Goal: Book appointment/travel/reservation

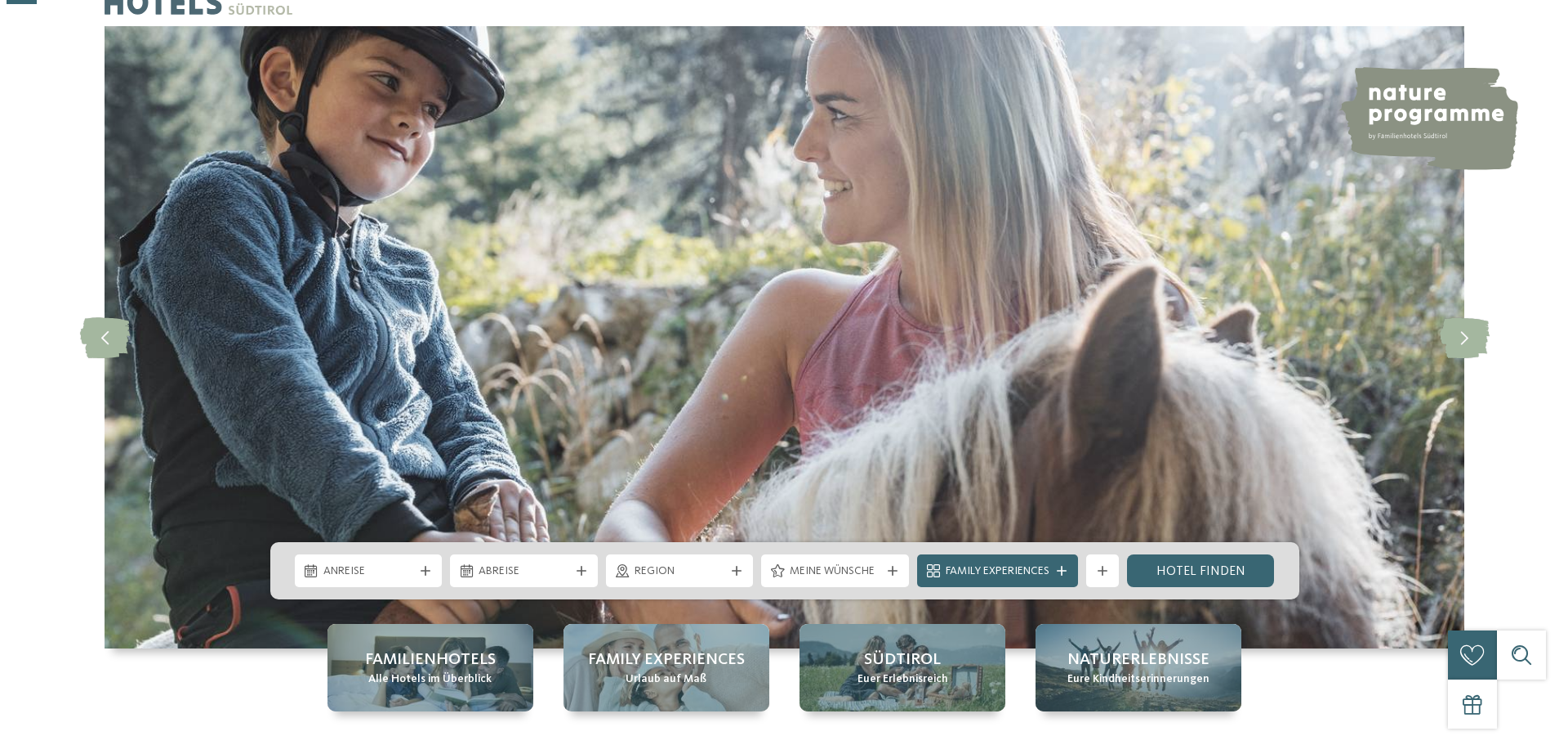
scroll to position [245, 0]
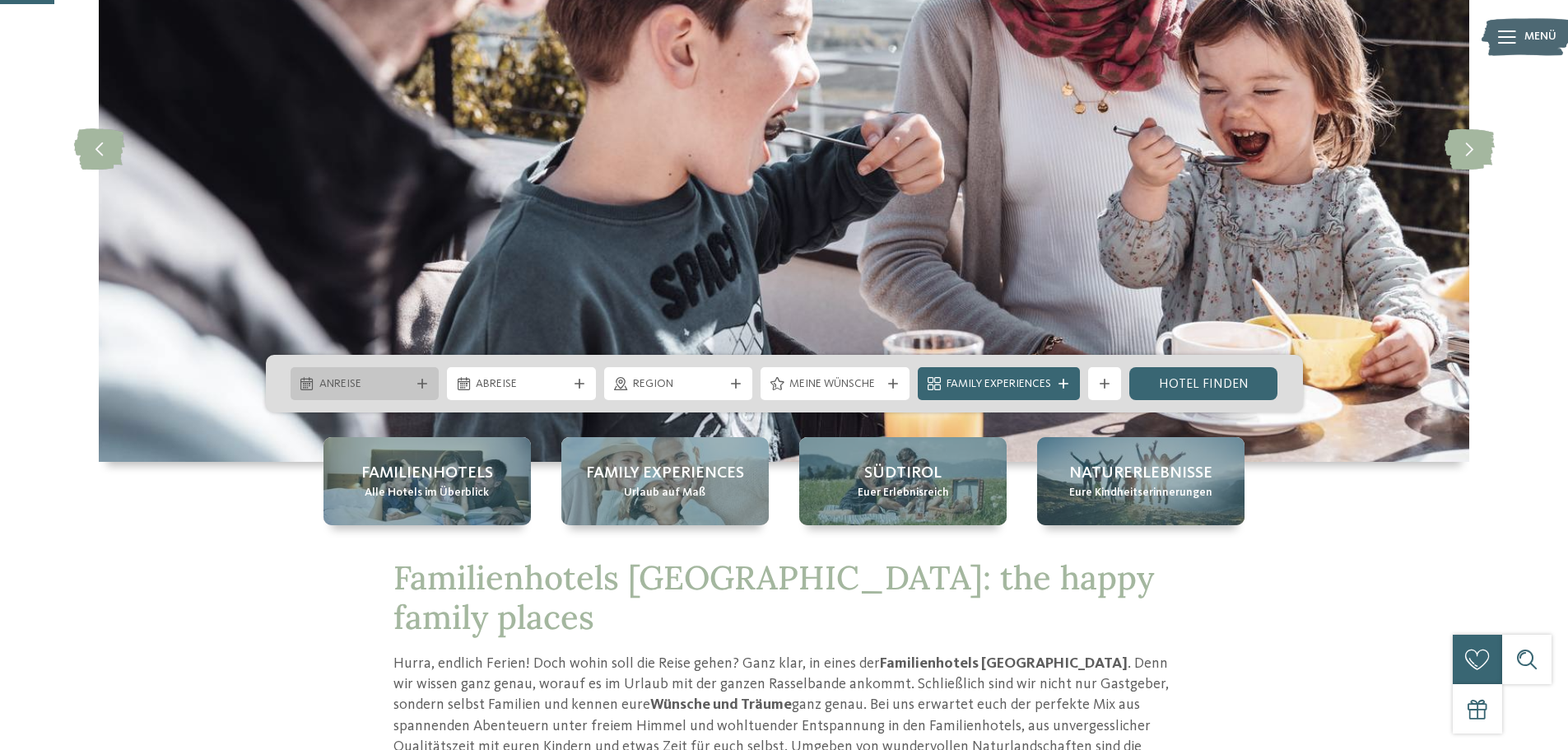
click at [385, 380] on span "Anreise" at bounding box center [365, 384] width 92 height 17
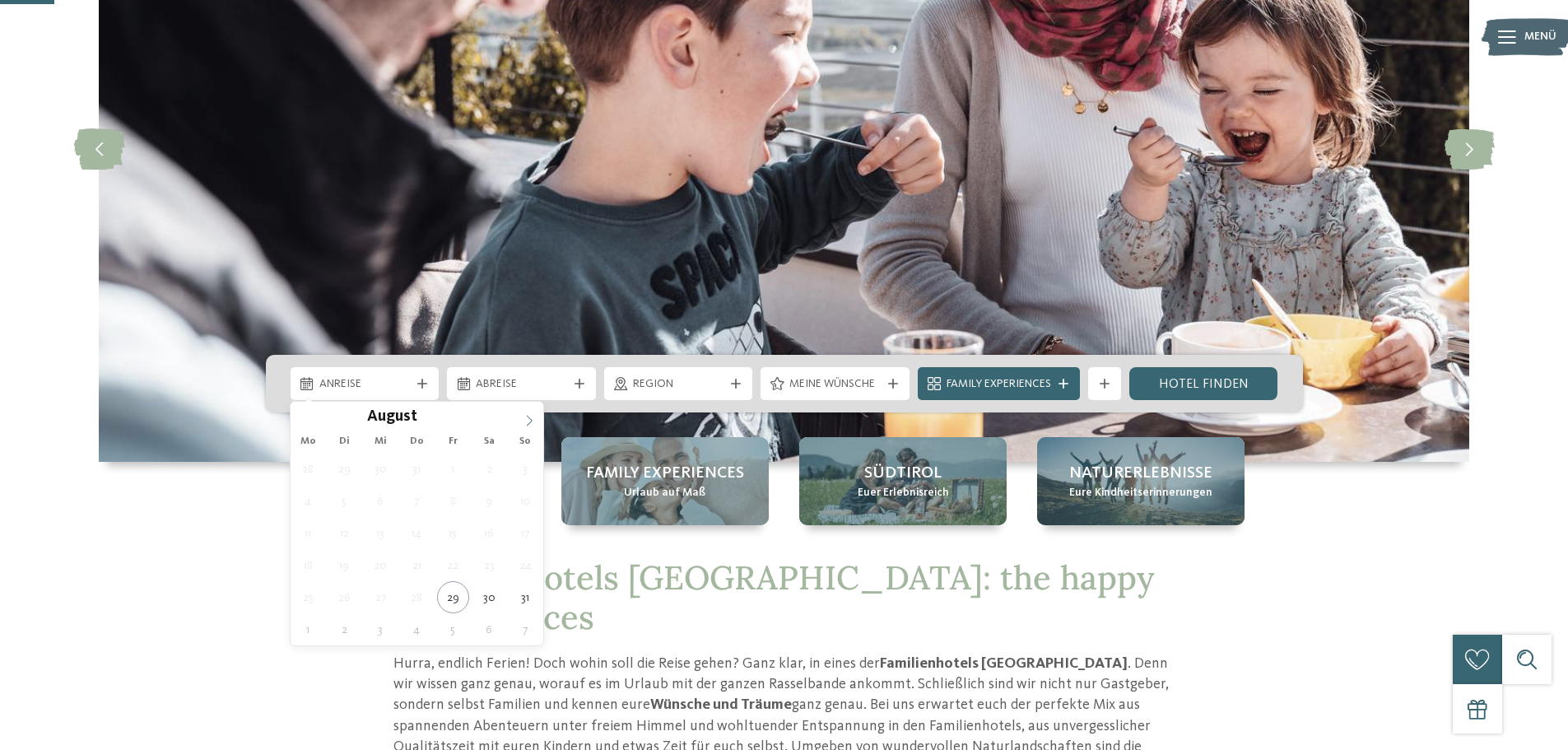
click at [530, 423] on icon at bounding box center [530, 419] width 6 height 10
type input "****"
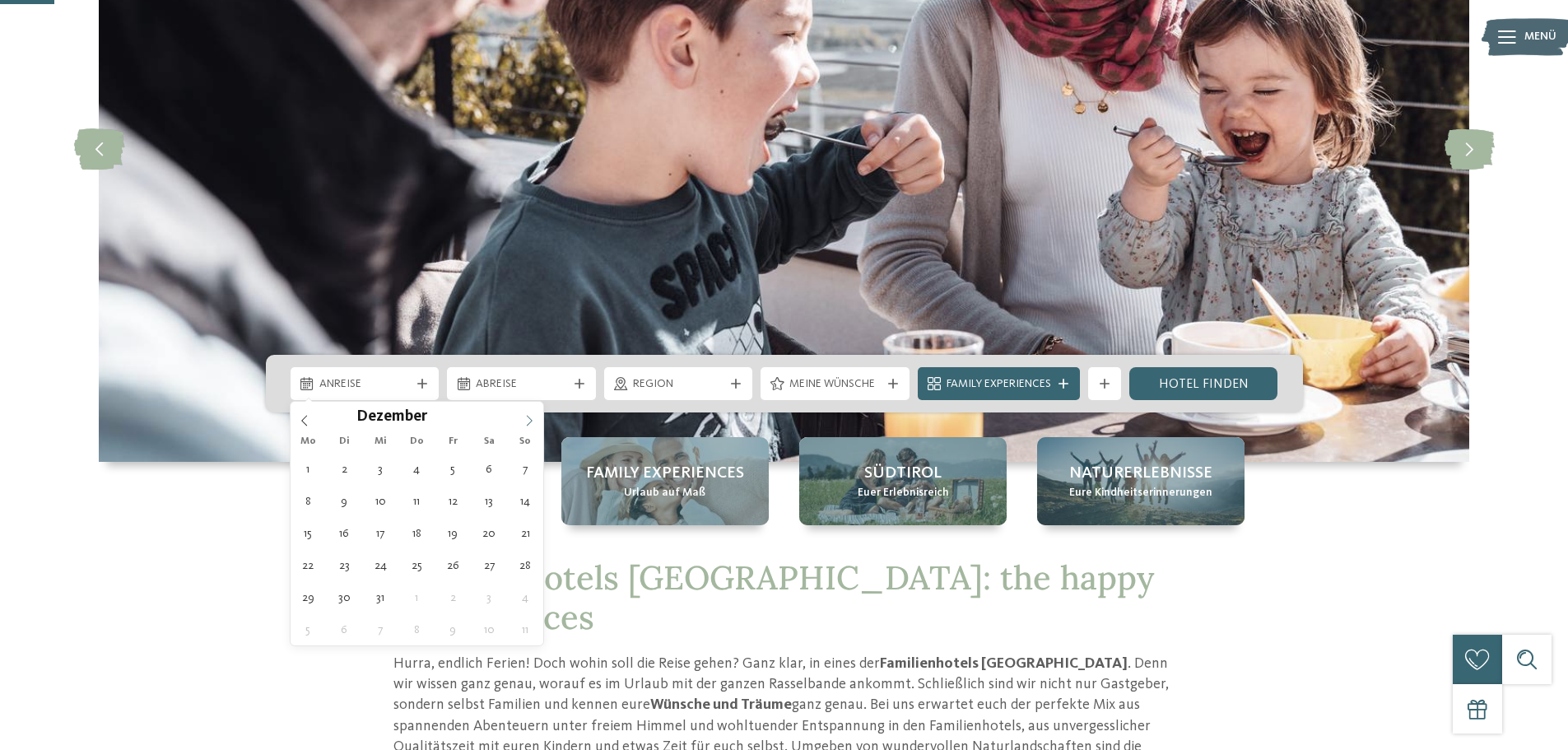
click at [530, 423] on icon at bounding box center [530, 419] width 6 height 10
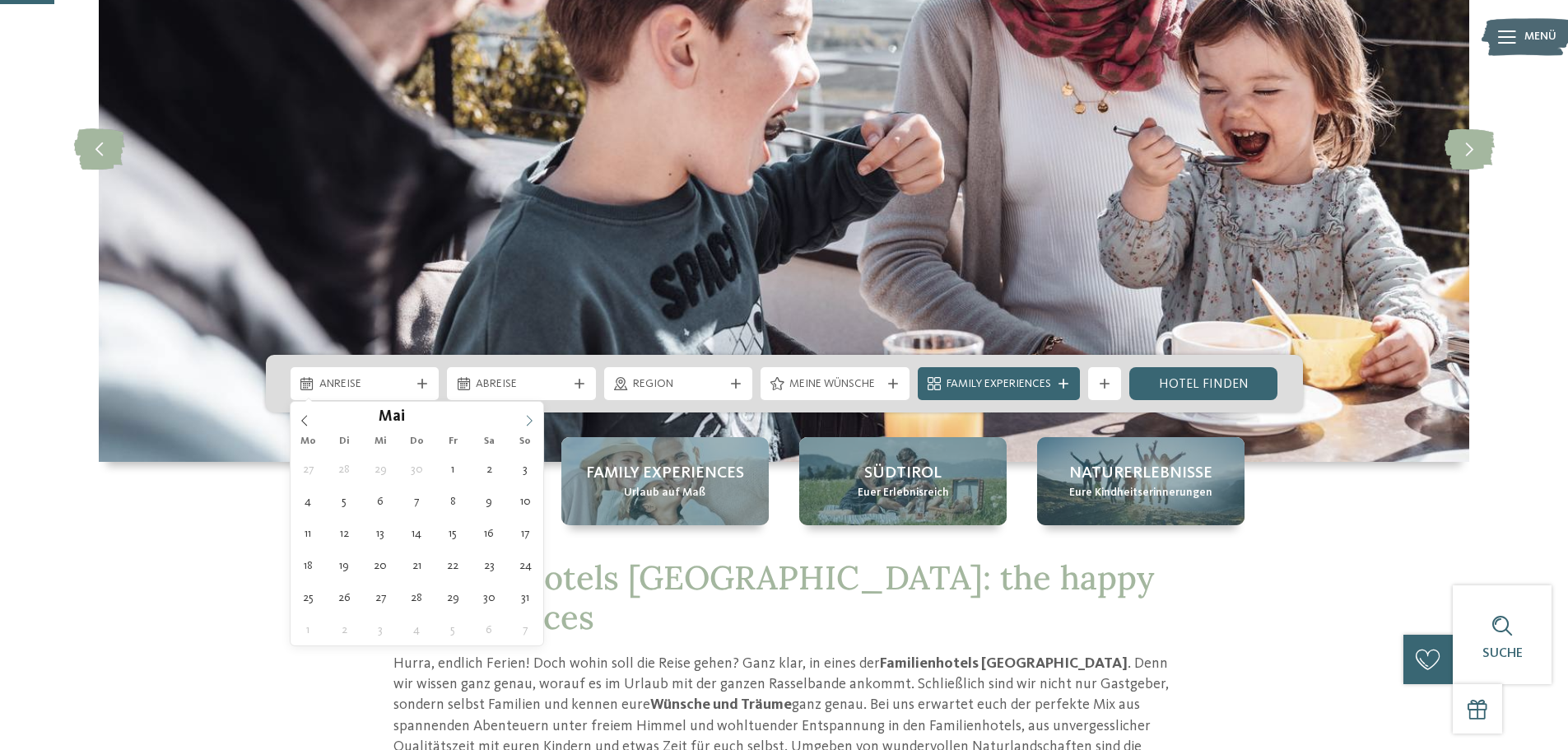
click at [530, 423] on icon at bounding box center [530, 419] width 6 height 10
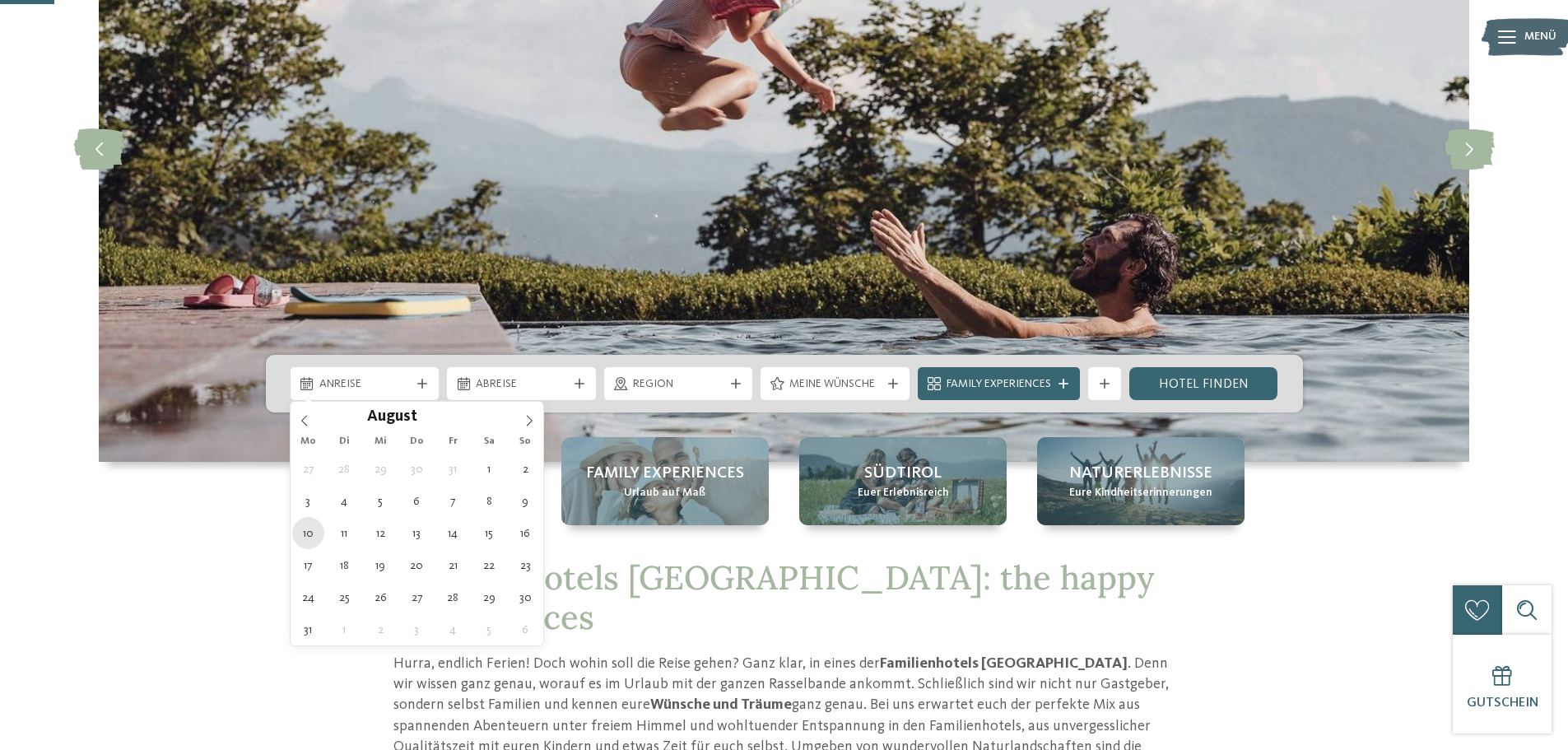
type div "10.08.2026"
type input "****"
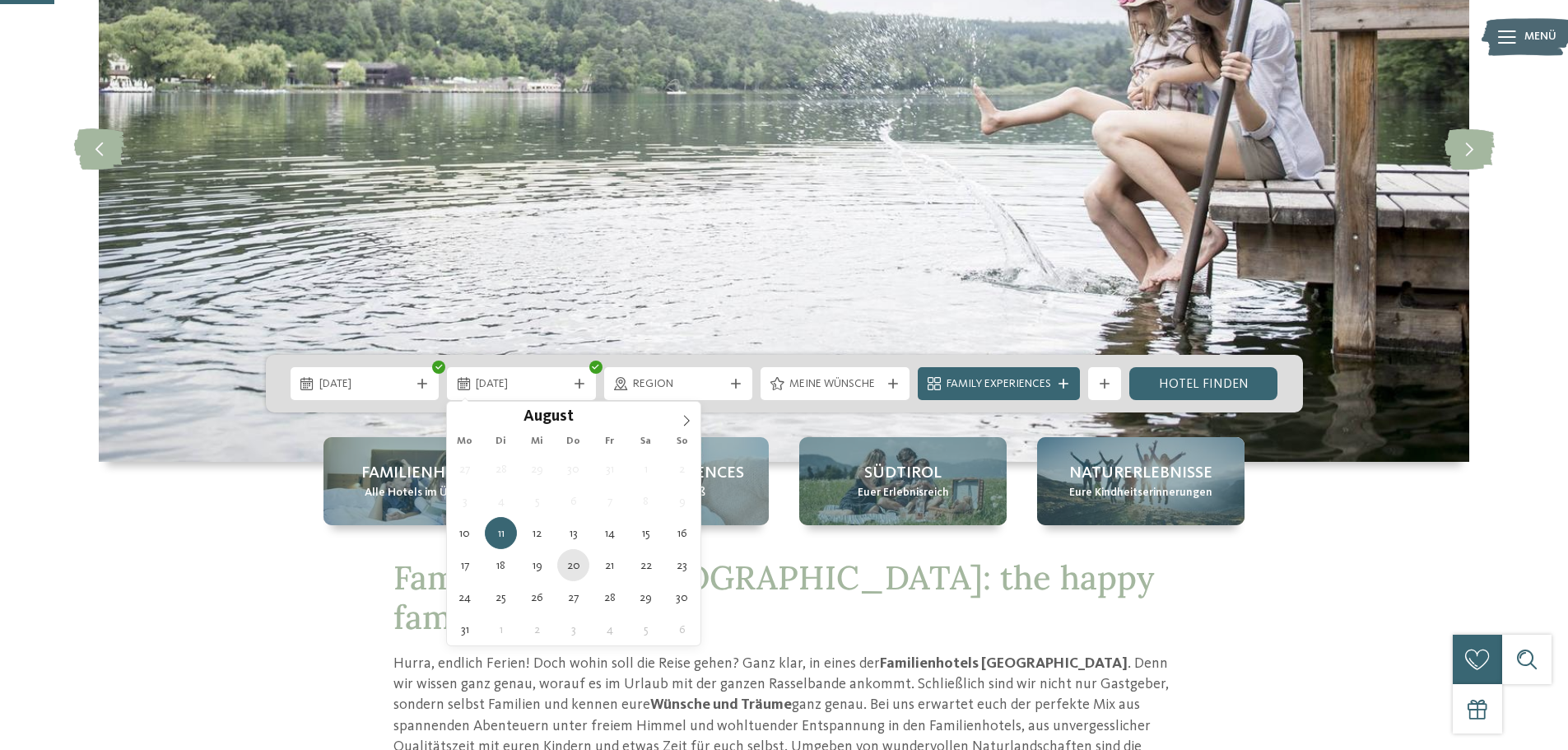
type div "20.08.2026"
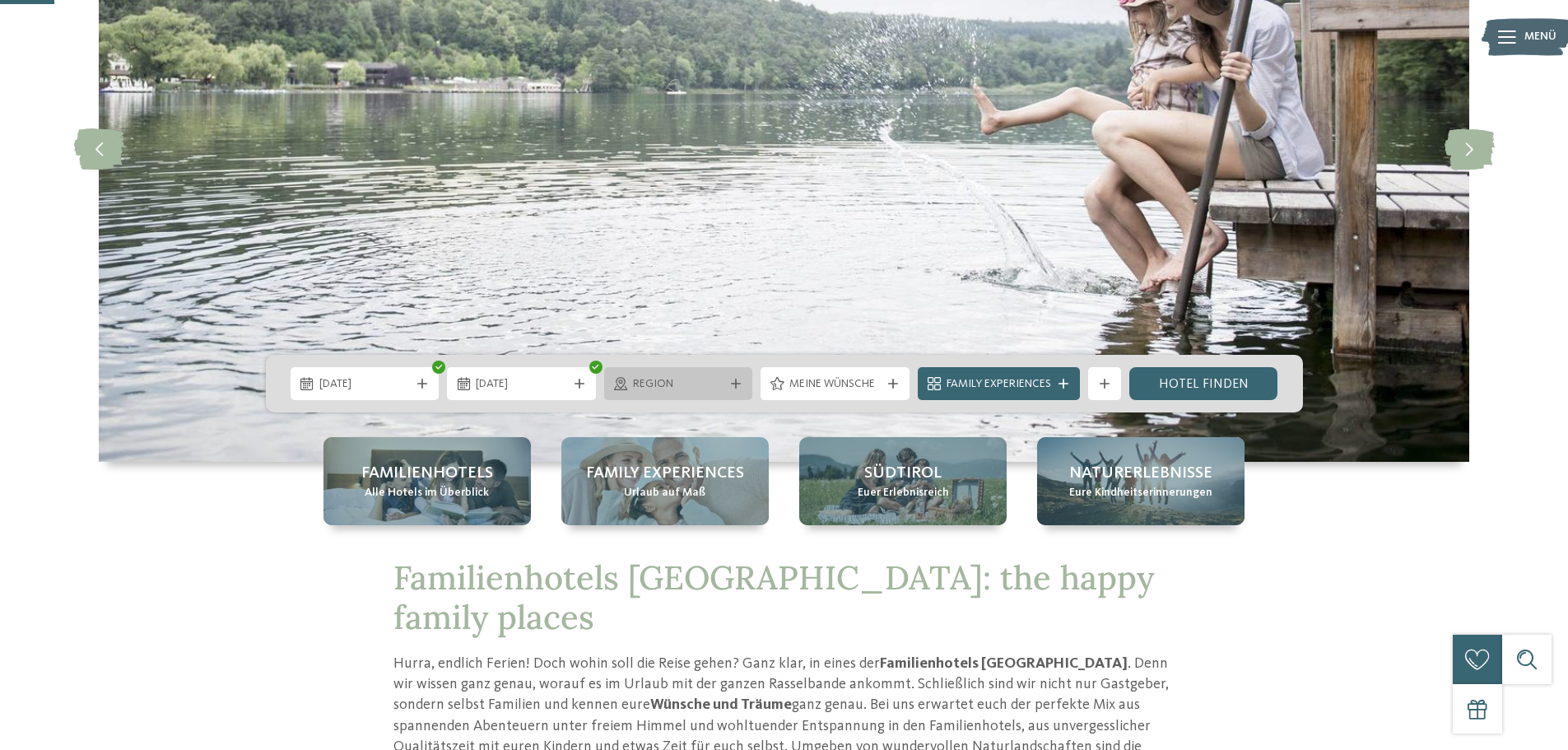
click at [661, 378] on span "Region" at bounding box center [679, 384] width 92 height 17
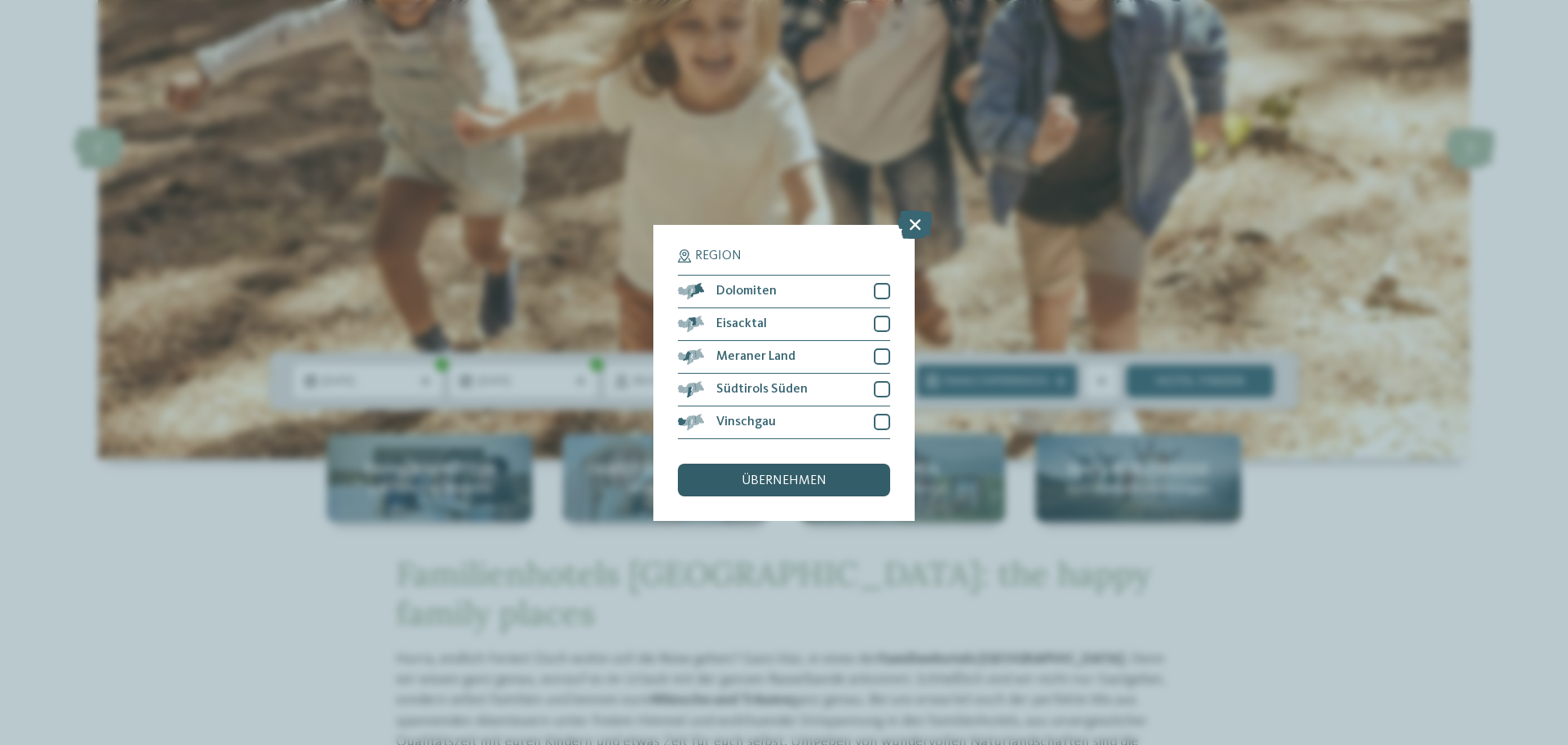
click at [814, 485] on span "übernehmen" at bounding box center [784, 480] width 85 height 13
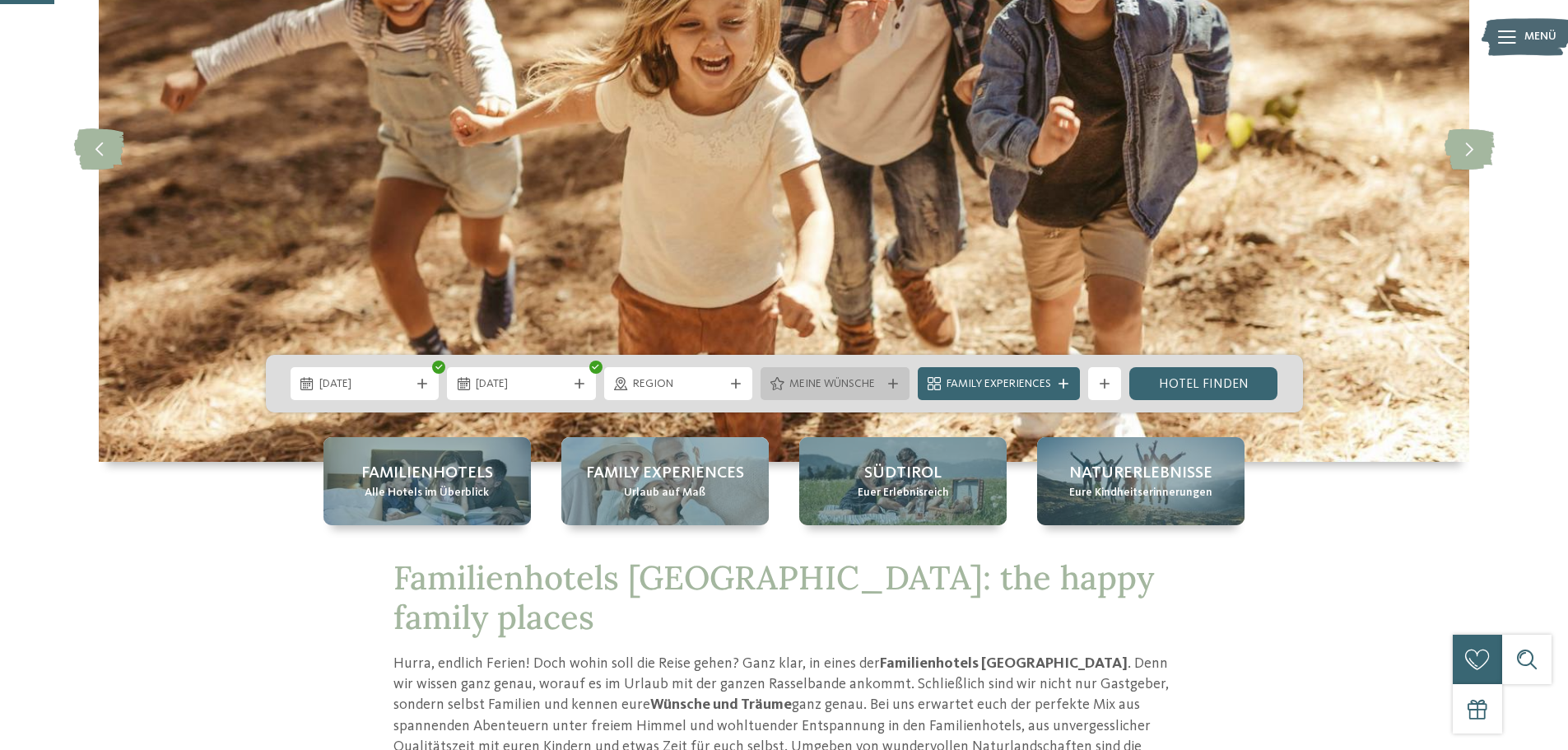
click at [876, 378] on span "Meine Wünsche" at bounding box center [835, 384] width 92 height 17
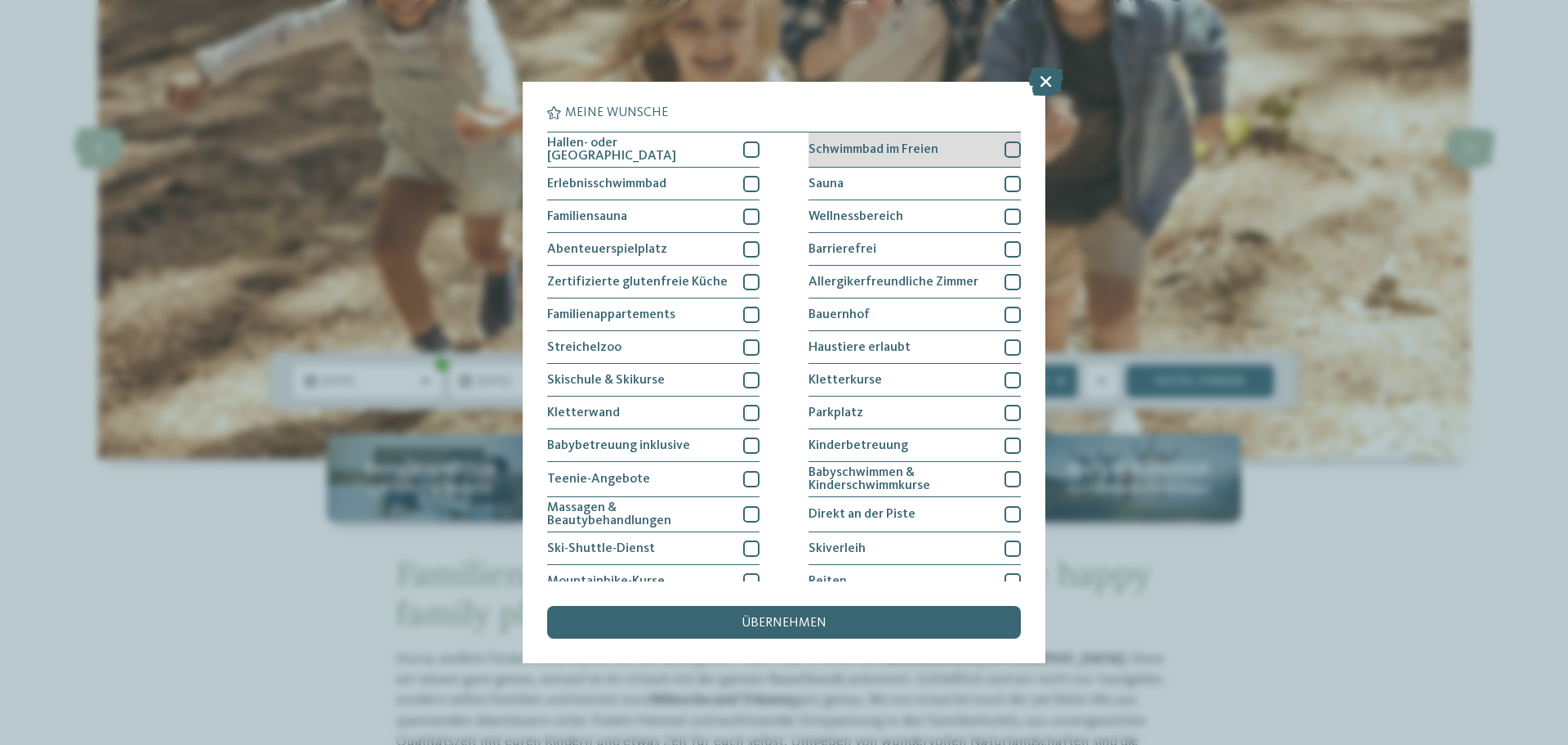
click at [1004, 142] on div at bounding box center [1013, 150] width 17 height 17
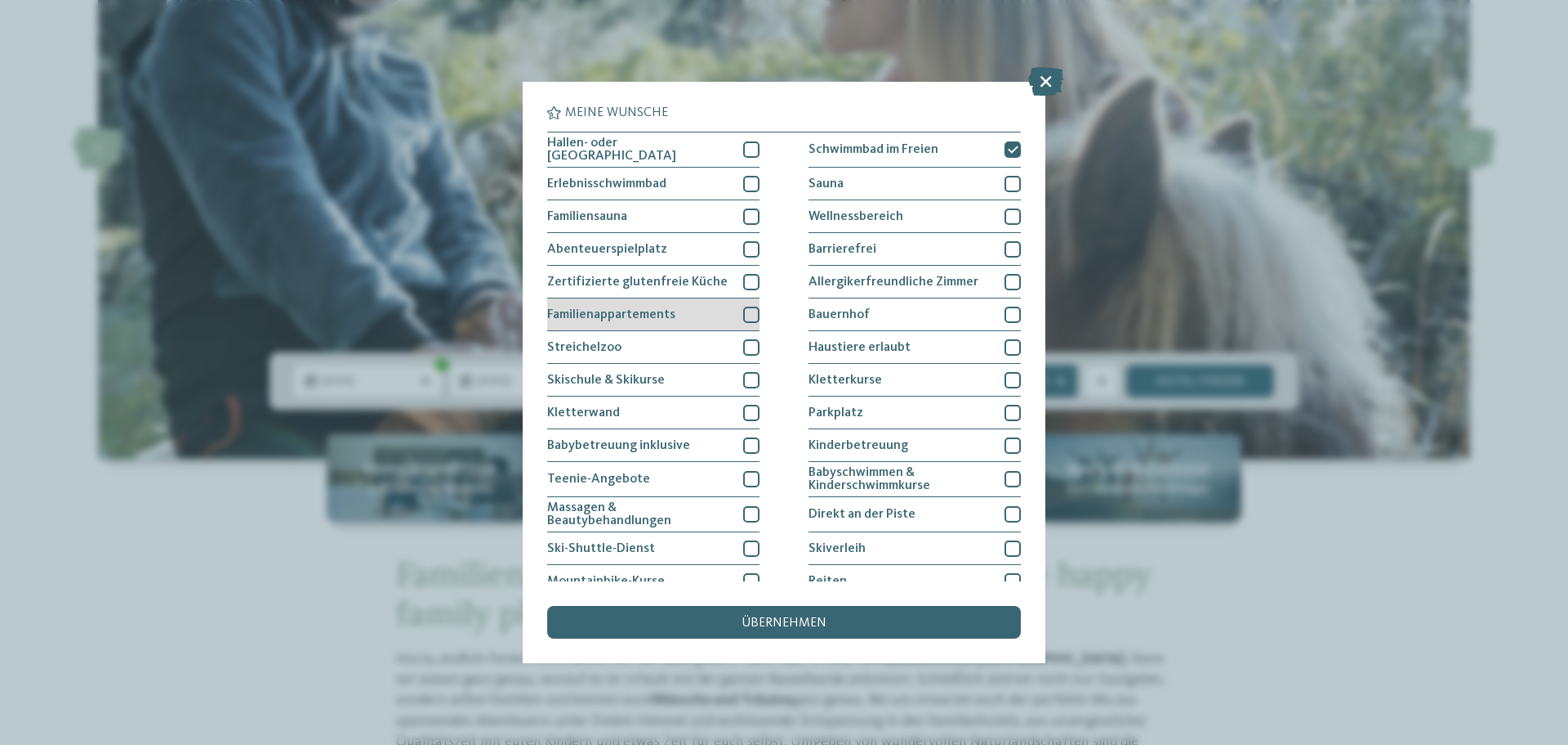
click at [749, 314] on div at bounding box center [752, 315] width 17 height 17
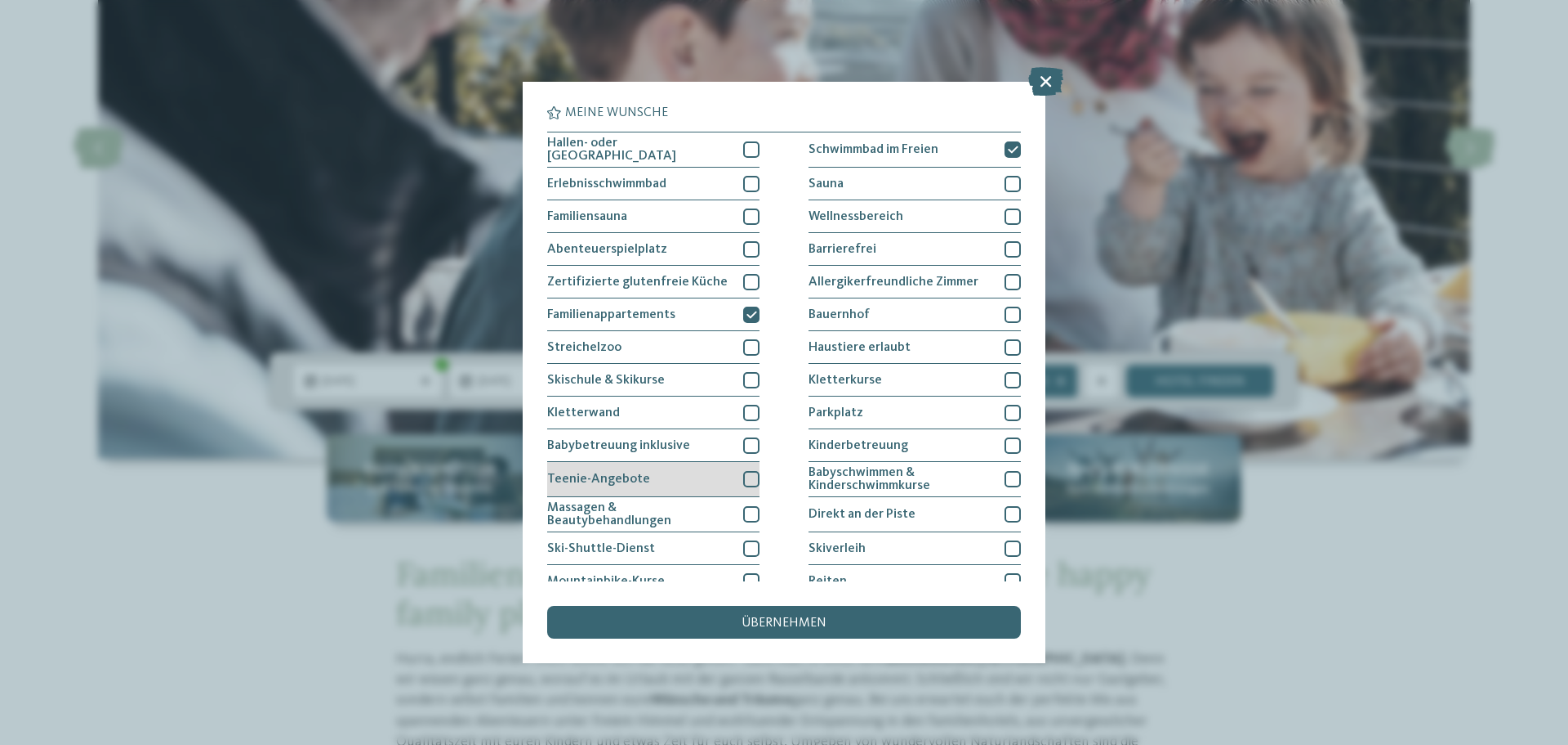
click at [749, 480] on div at bounding box center [752, 479] width 17 height 17
click at [749, 480] on icon at bounding box center [751, 478] width 10 height 10
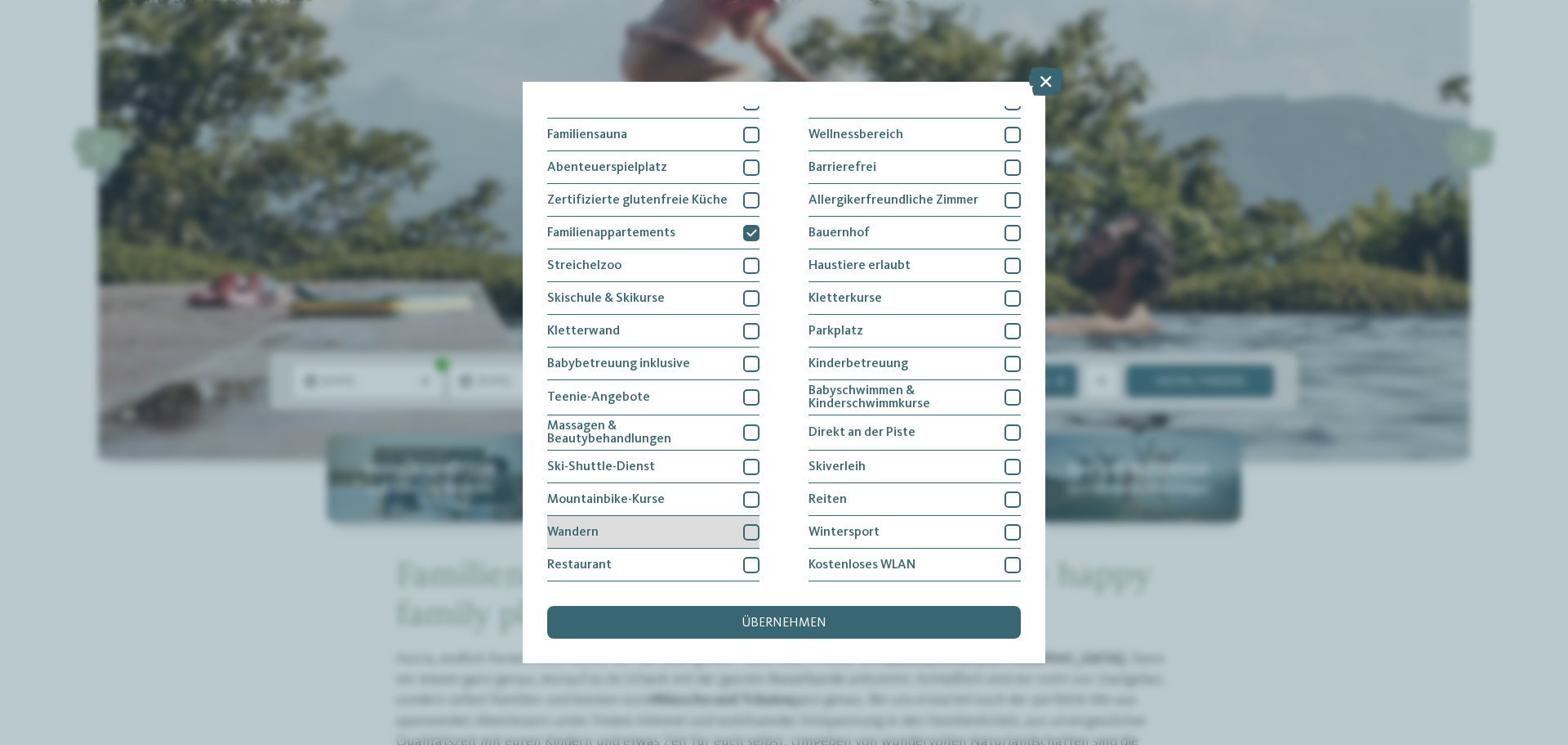
click at [744, 527] on div at bounding box center [752, 532] width 17 height 17
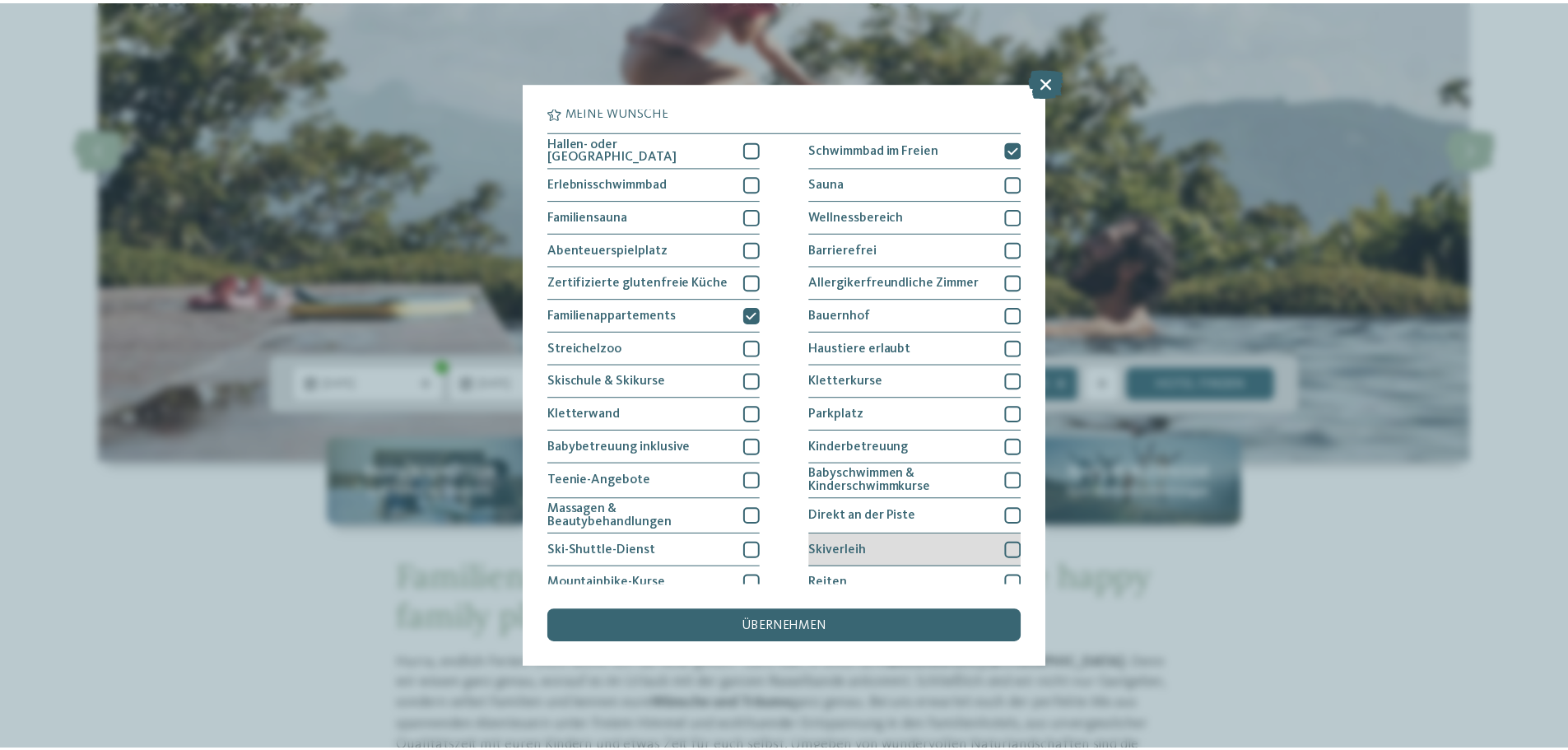
scroll to position [0, 0]
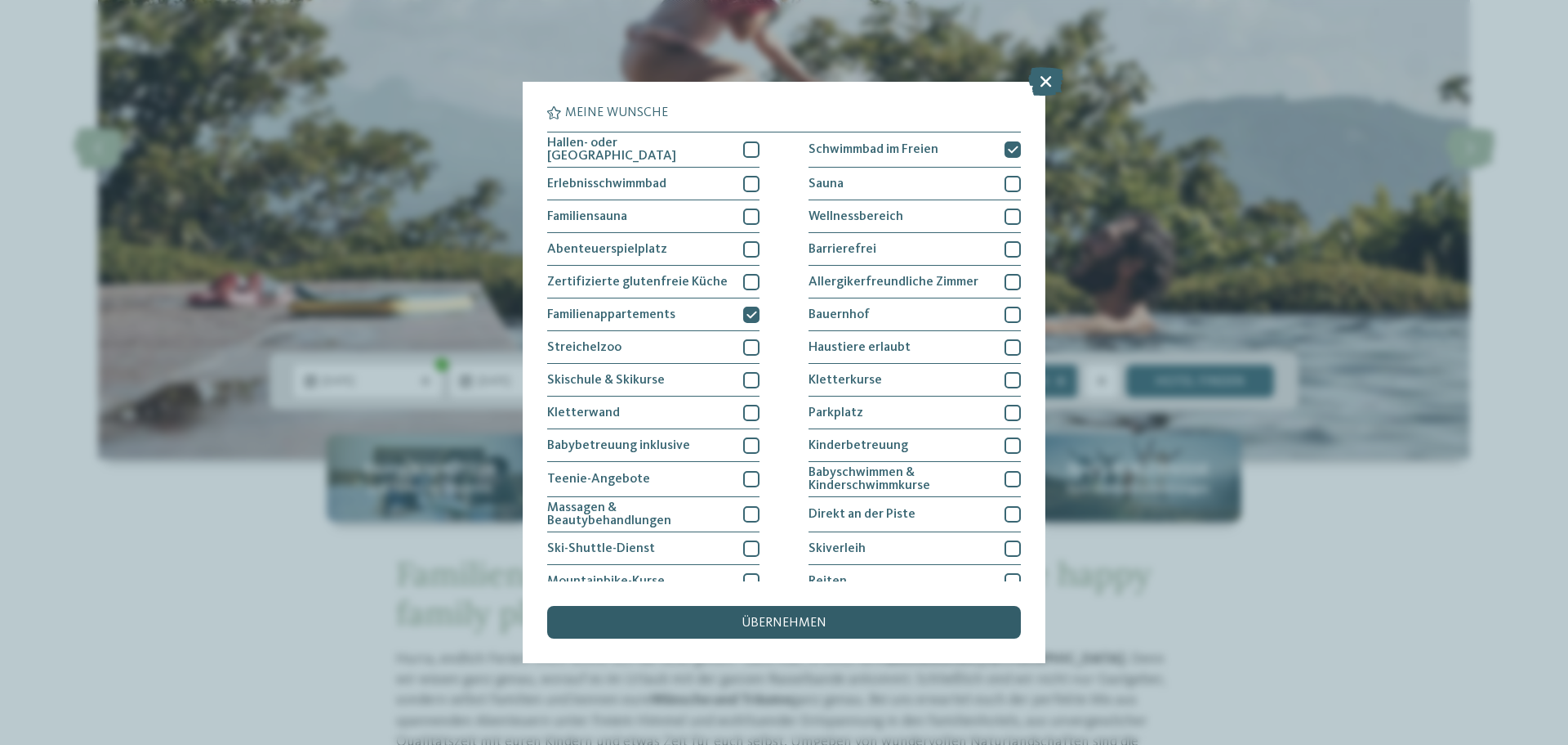
click at [760, 628] on span "übernehmen" at bounding box center [784, 622] width 85 height 13
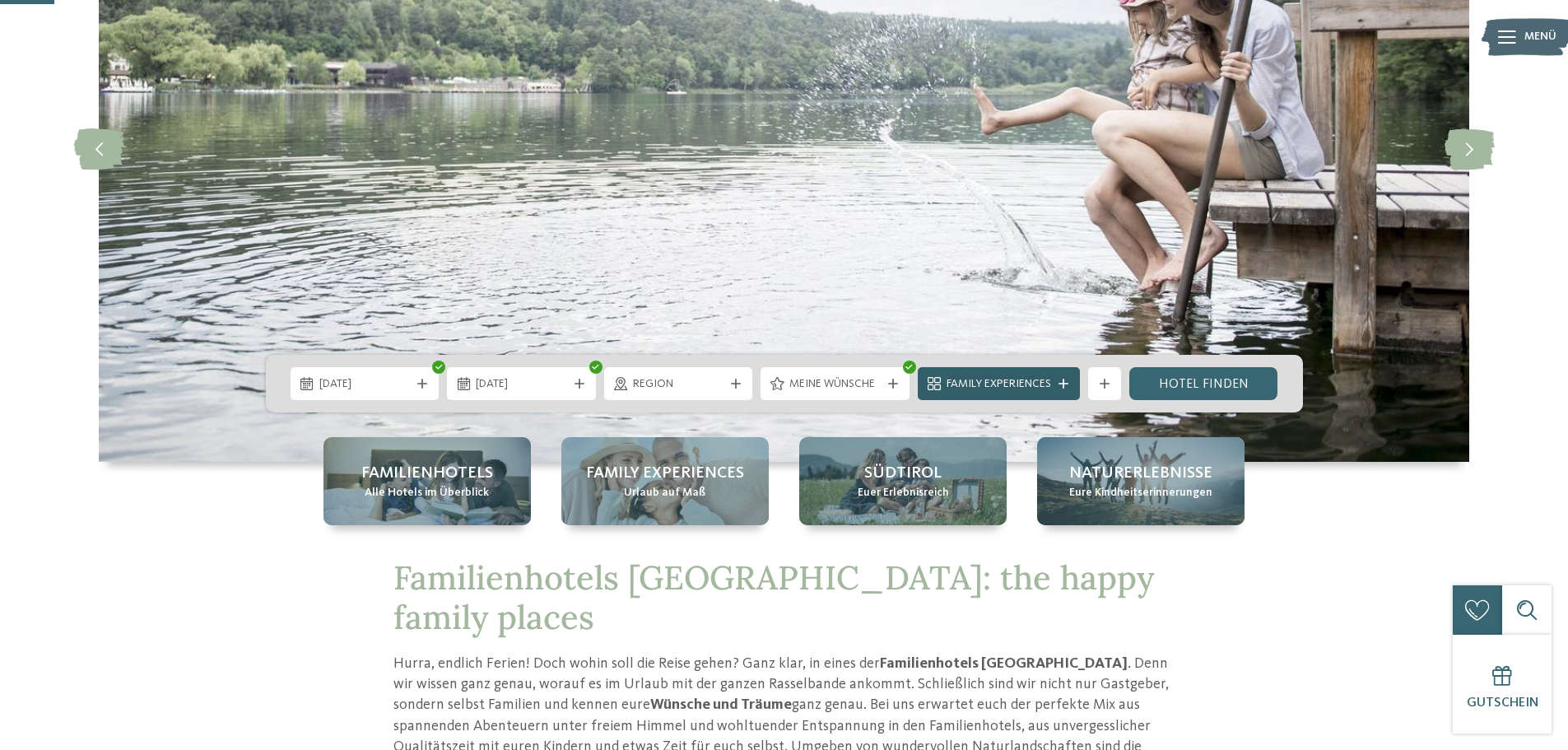
click at [995, 387] on span "Family Experiences" at bounding box center [999, 384] width 105 height 17
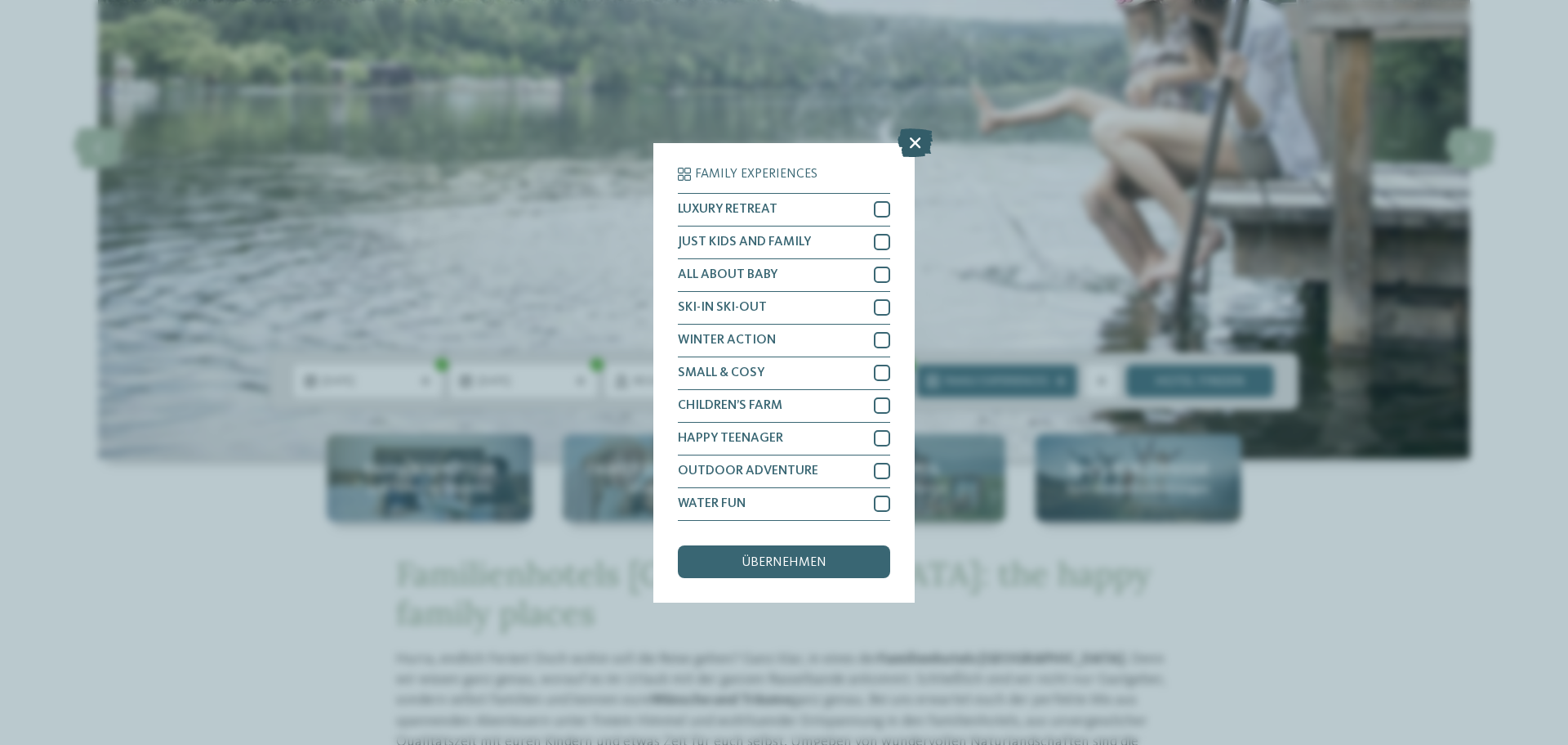
click at [920, 138] on icon at bounding box center [915, 141] width 35 height 29
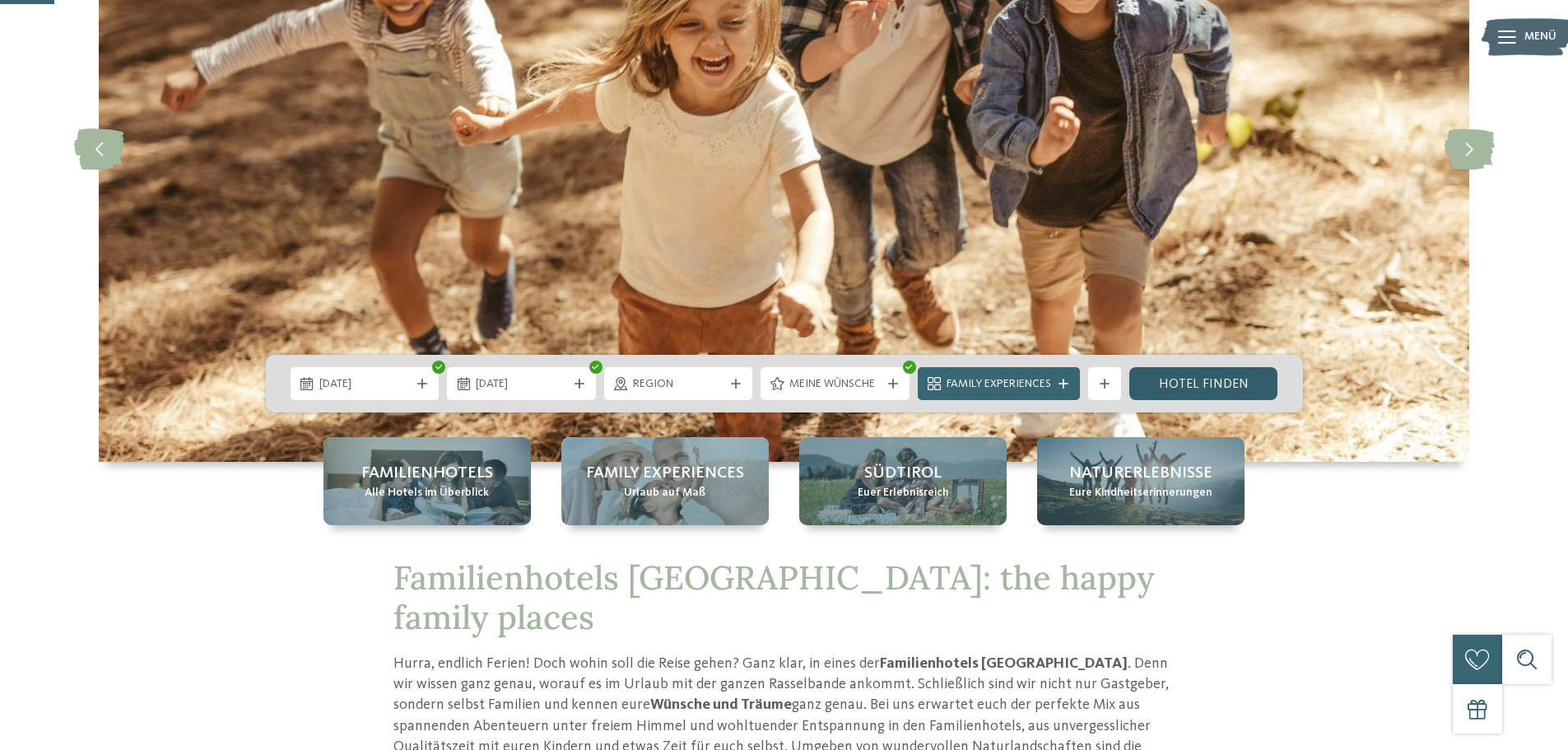
click at [1198, 386] on link "Hotel finden" at bounding box center [1203, 382] width 149 height 33
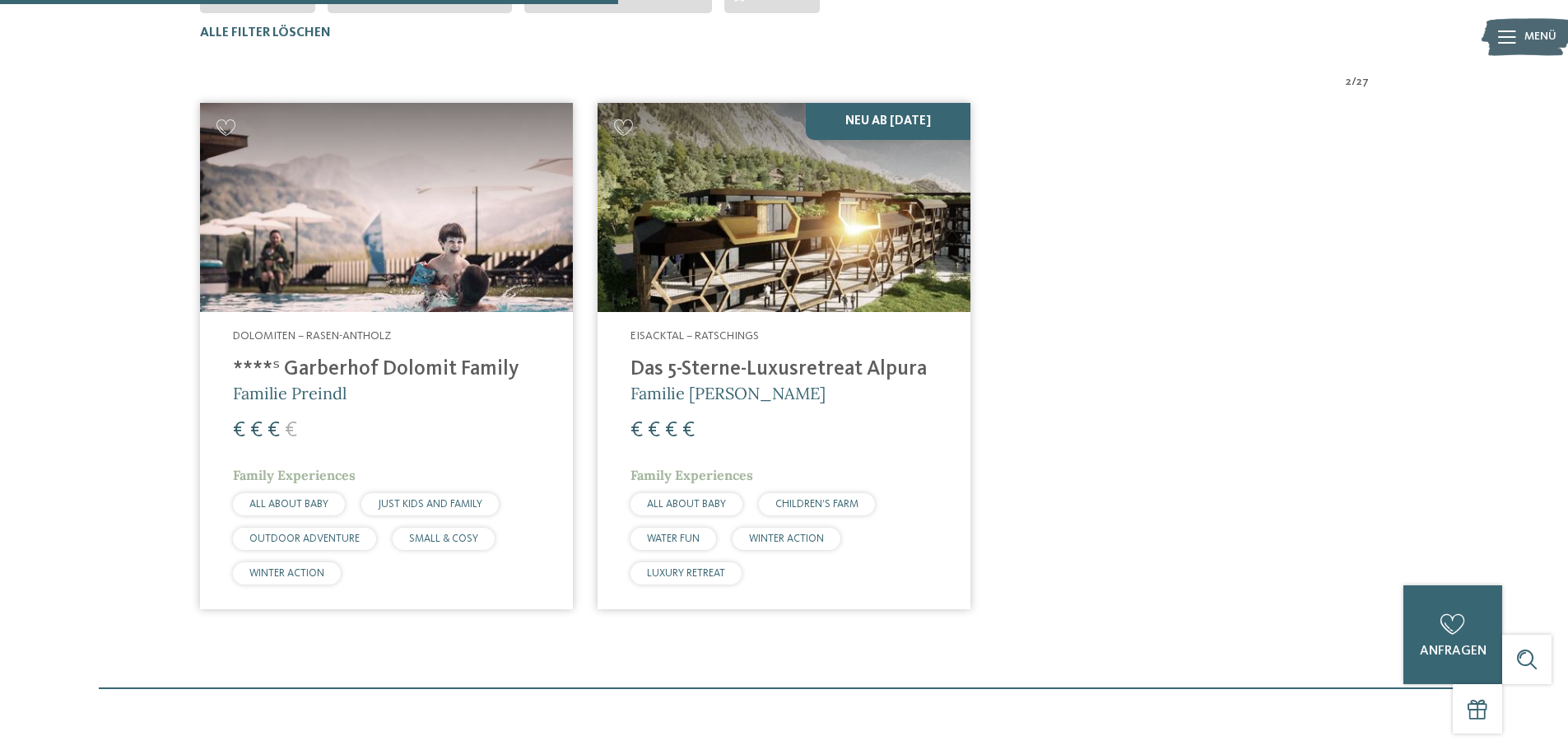
click at [300, 262] on img at bounding box center [386, 208] width 373 height 209
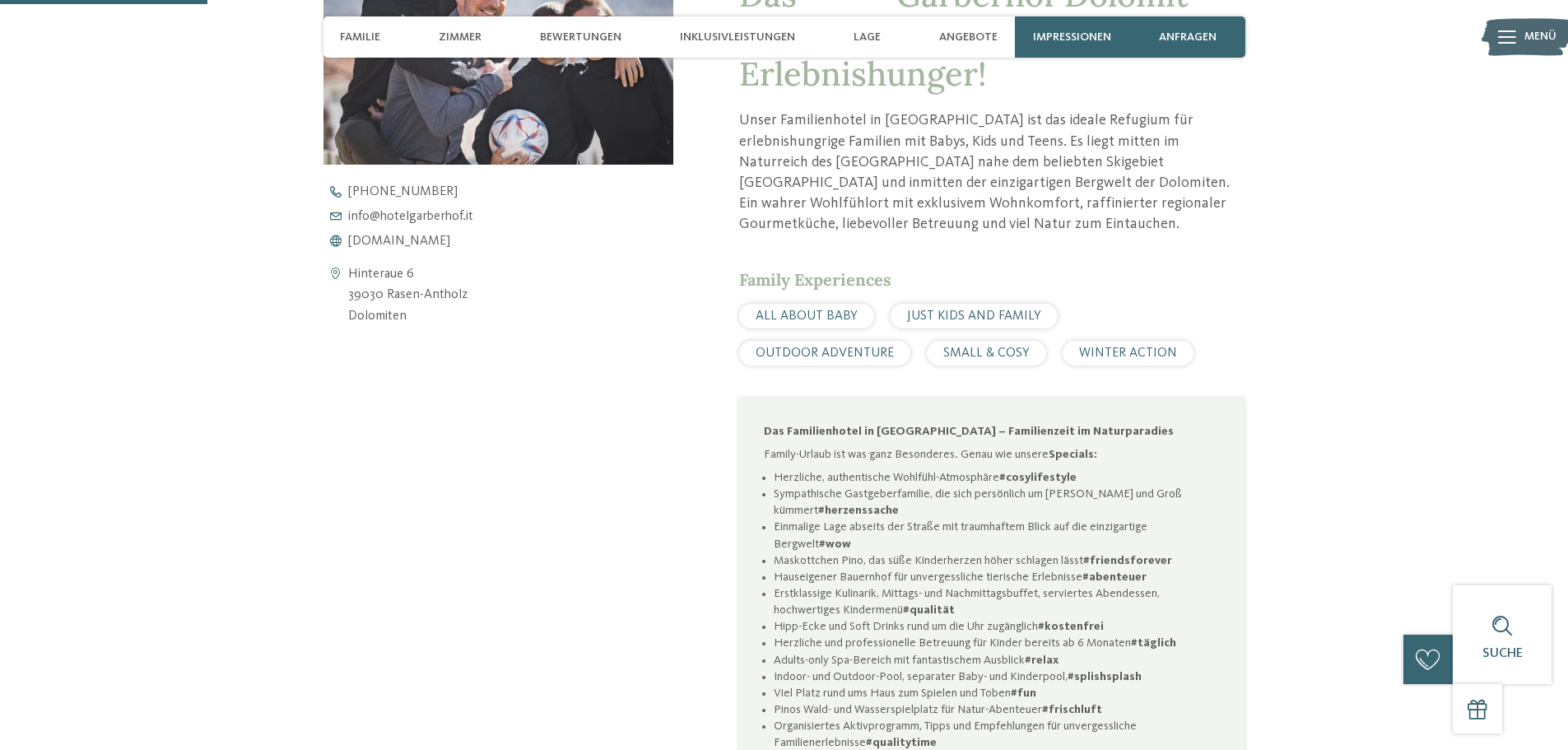
scroll to position [905, 0]
